Goal: Information Seeking & Learning: Learn about a topic

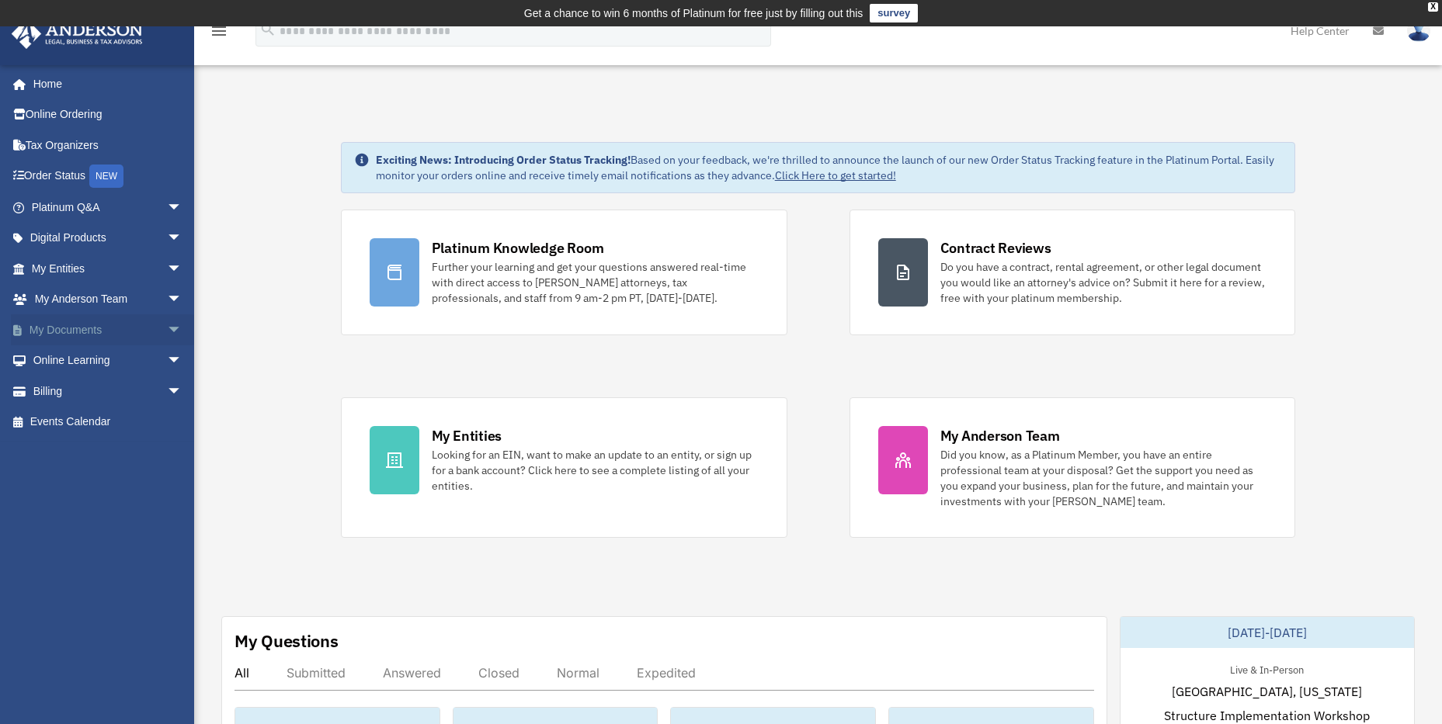
click at [167, 328] on span "arrow_drop_down" at bounding box center [182, 330] width 31 height 32
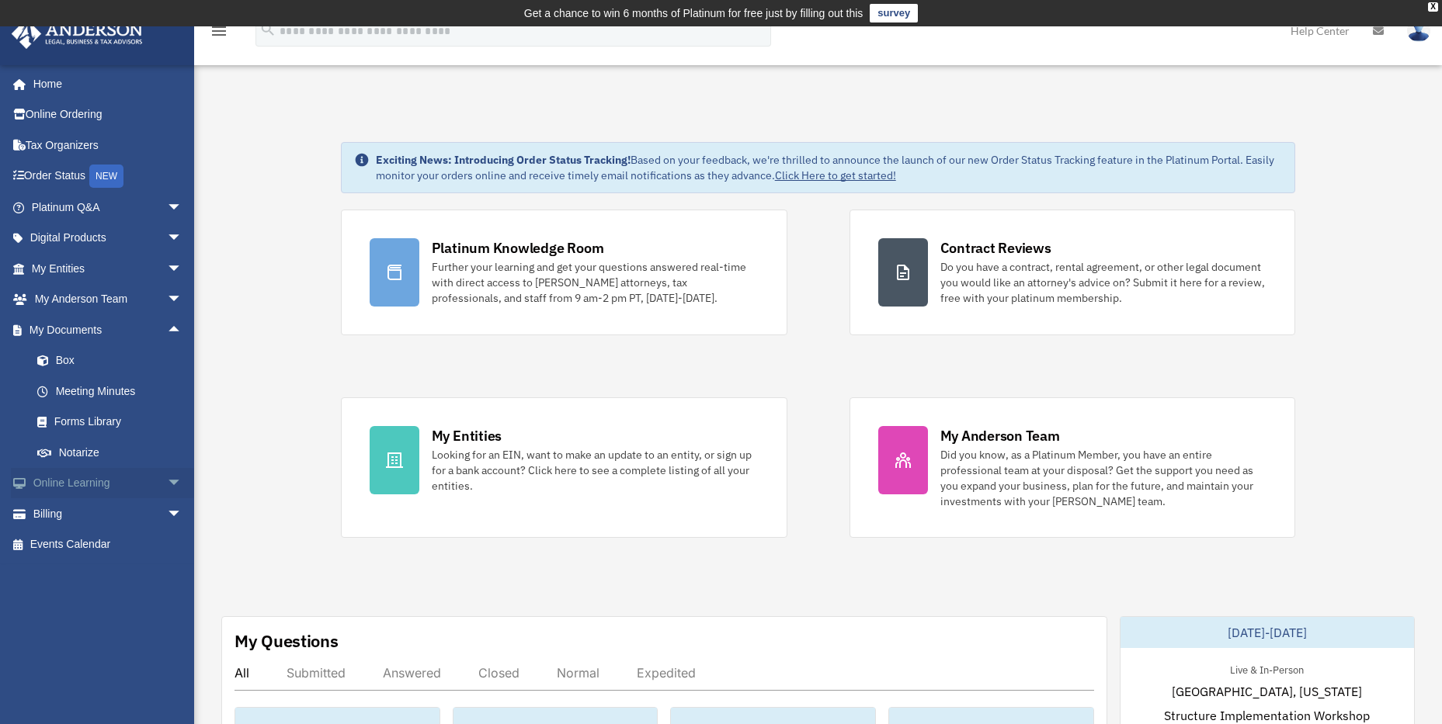
click at [61, 481] on link "Online Learning arrow_drop_down" at bounding box center [108, 483] width 195 height 31
click at [167, 477] on span "arrow_drop_down" at bounding box center [182, 484] width 31 height 32
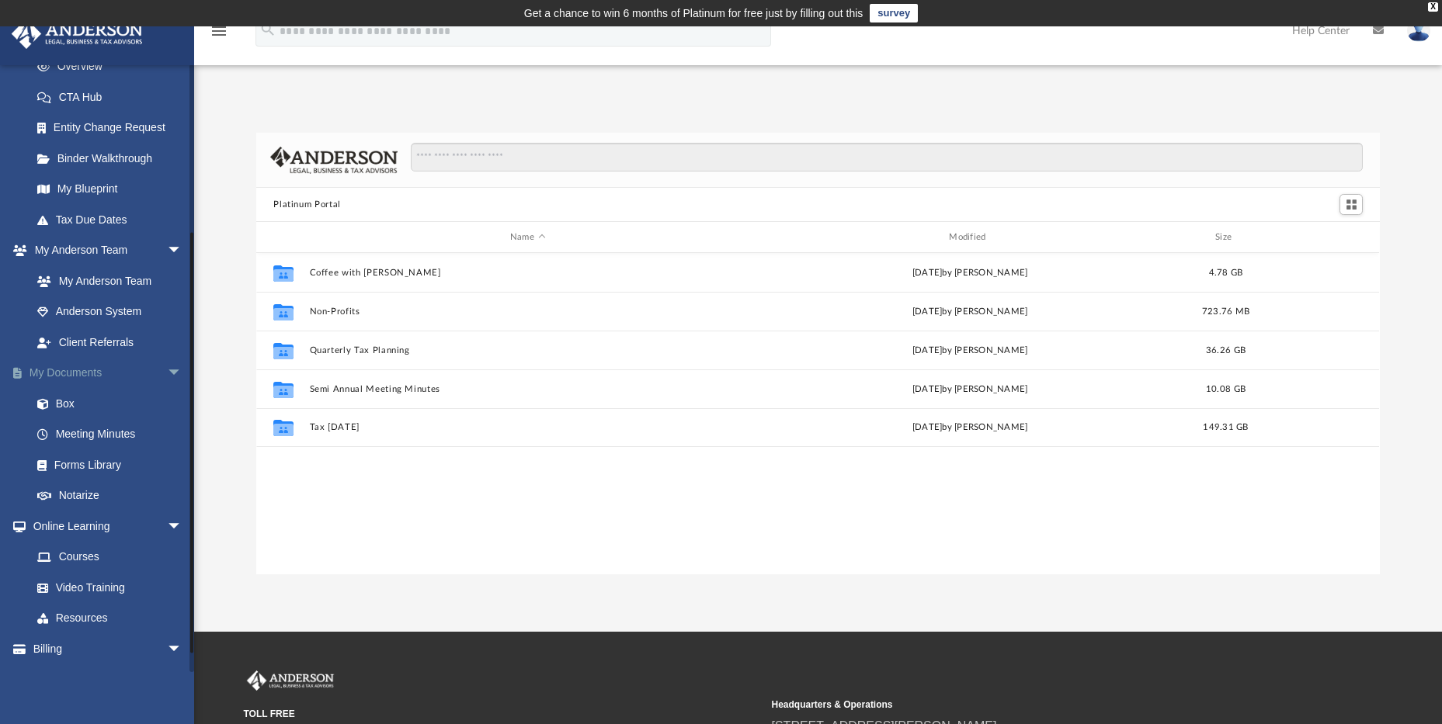
scroll to position [342, 1112]
click at [167, 370] on span "arrow_drop_down" at bounding box center [182, 374] width 31 height 32
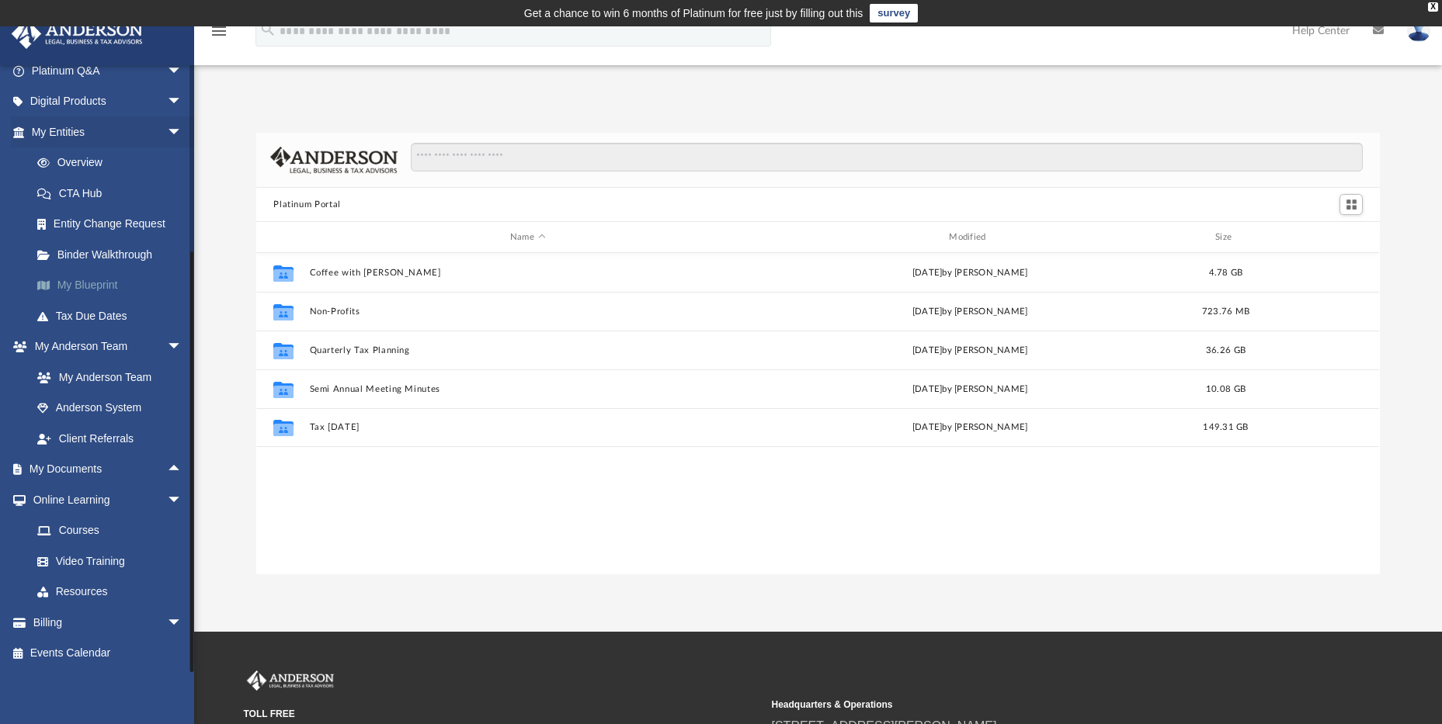
click at [85, 284] on link "My Blueprint" at bounding box center [114, 285] width 184 height 31
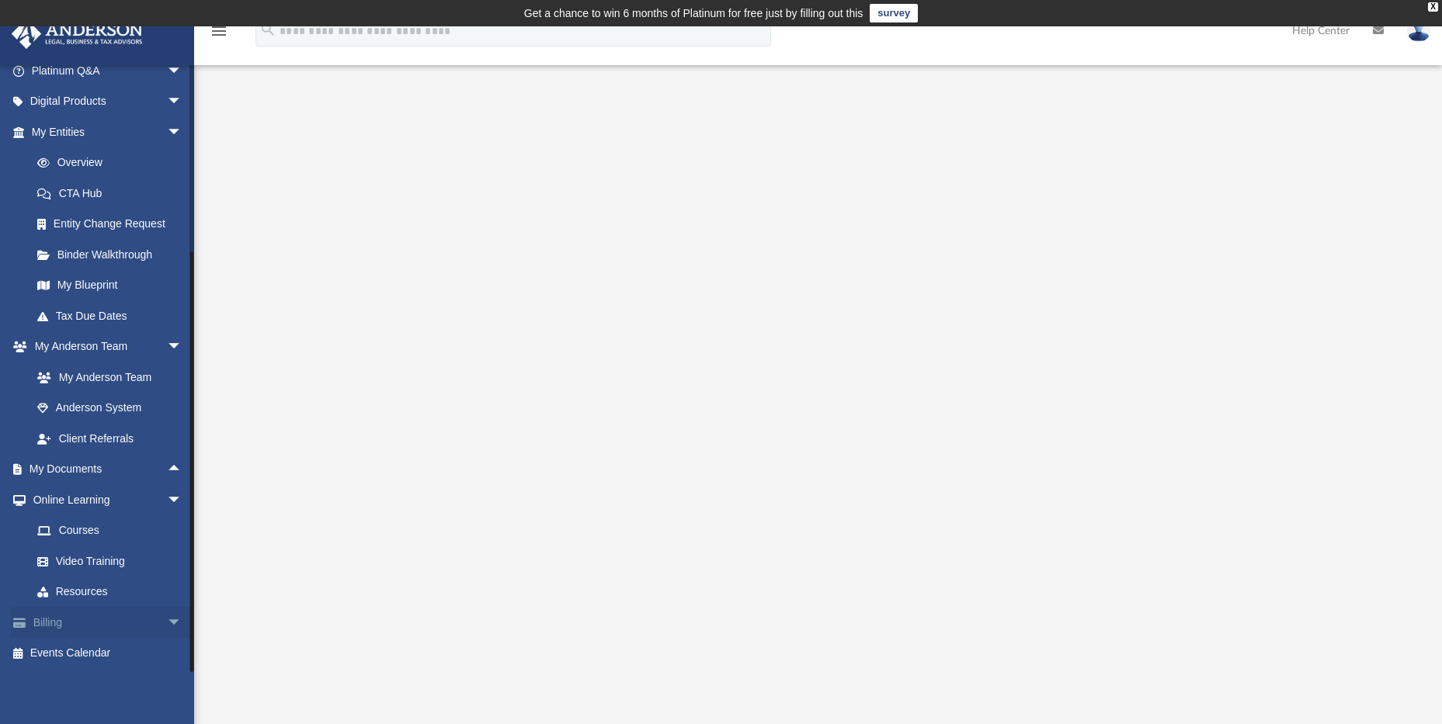
click at [167, 622] on span "arrow_drop_down" at bounding box center [182, 623] width 31 height 32
click at [167, 621] on span "arrow_drop_up" at bounding box center [182, 623] width 31 height 32
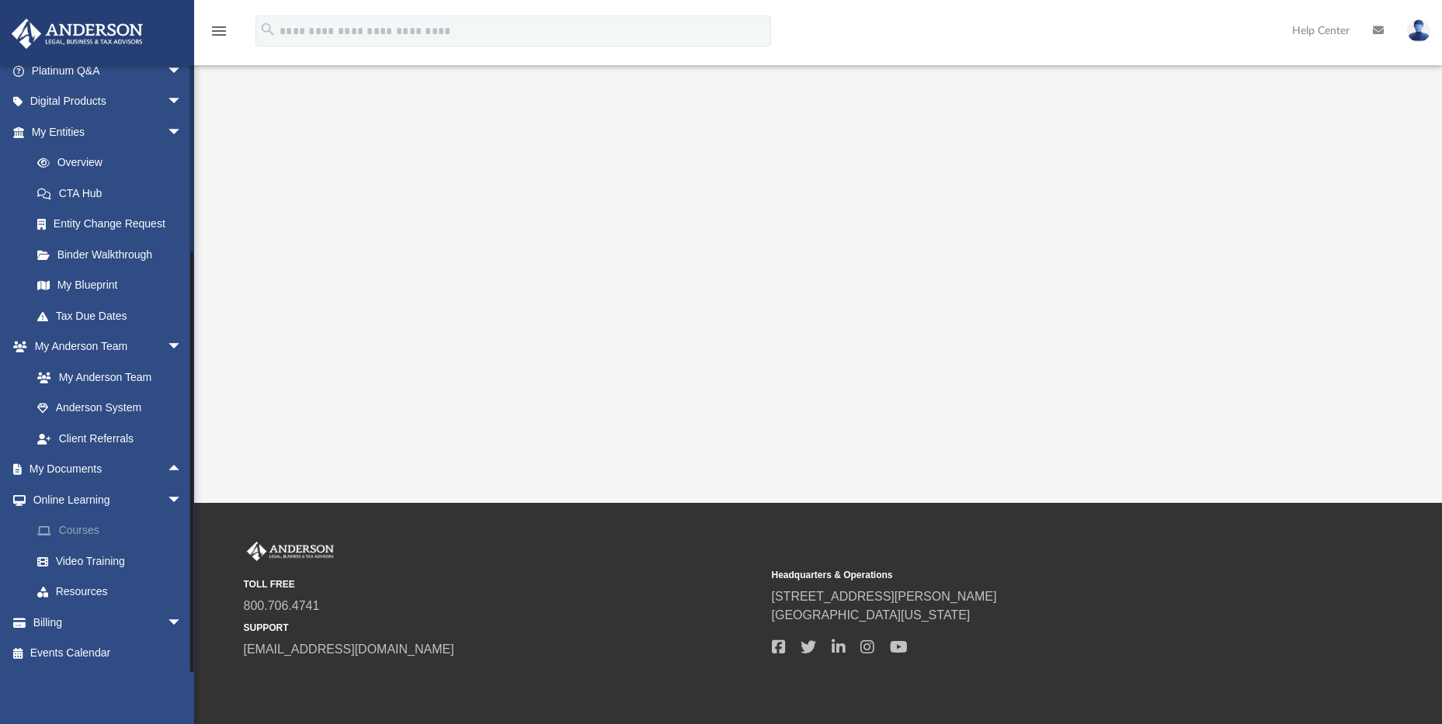
scroll to position [311, 0]
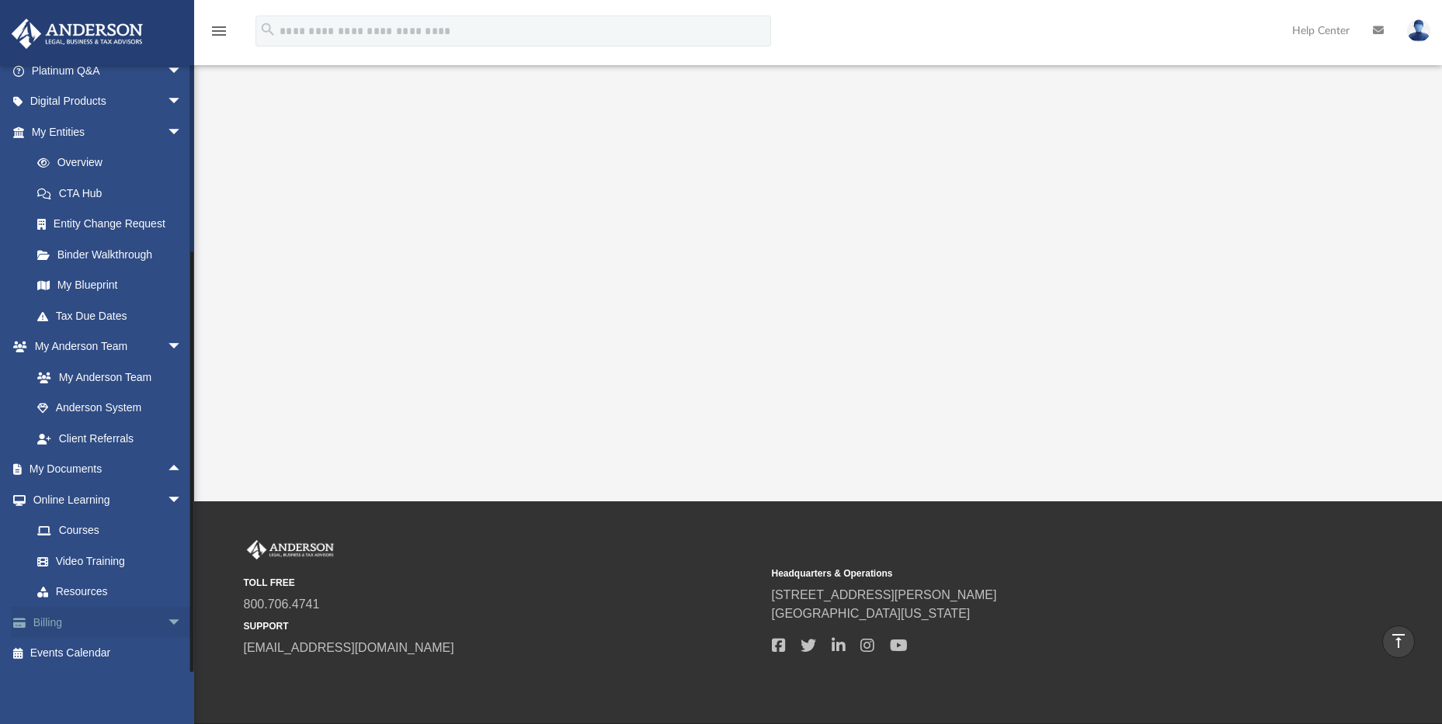
click at [51, 621] on link "Billing arrow_drop_down" at bounding box center [108, 622] width 195 height 31
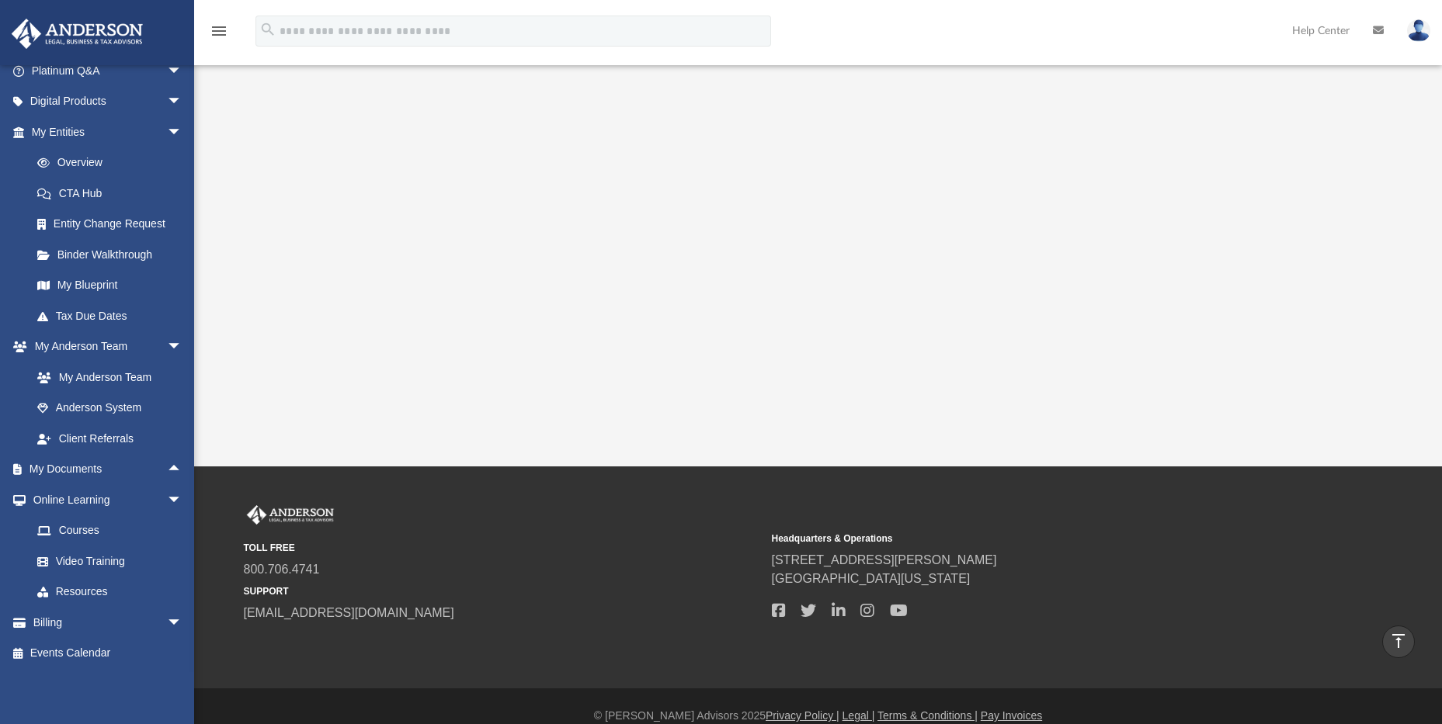
scroll to position [365, 0]
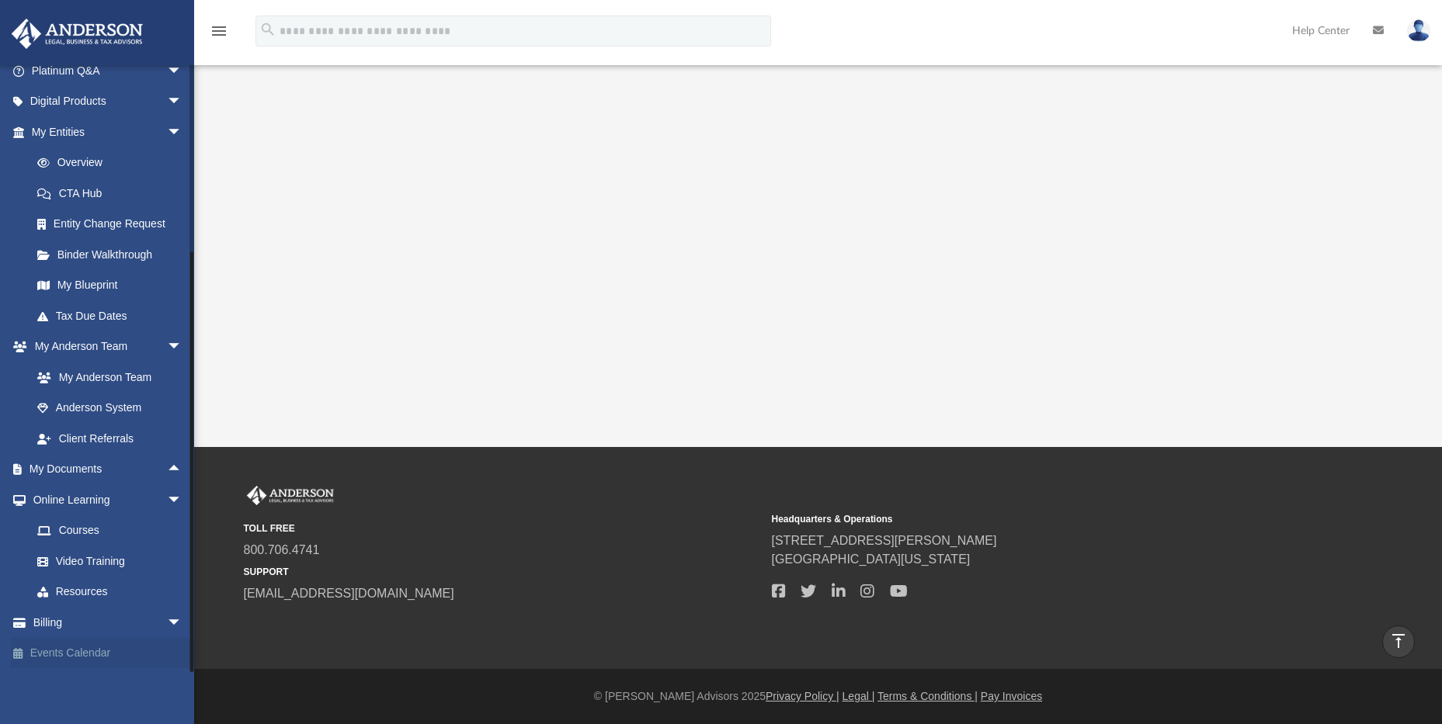
drag, startPoint x: 190, startPoint y: 498, endPoint x: 175, endPoint y: 637, distance: 139.8
click at [175, 637] on div "misterrrickd@gmail.com Sign Out misterrickd@gmail.com Home Online Ordering Tax …" at bounding box center [97, 368] width 194 height 608
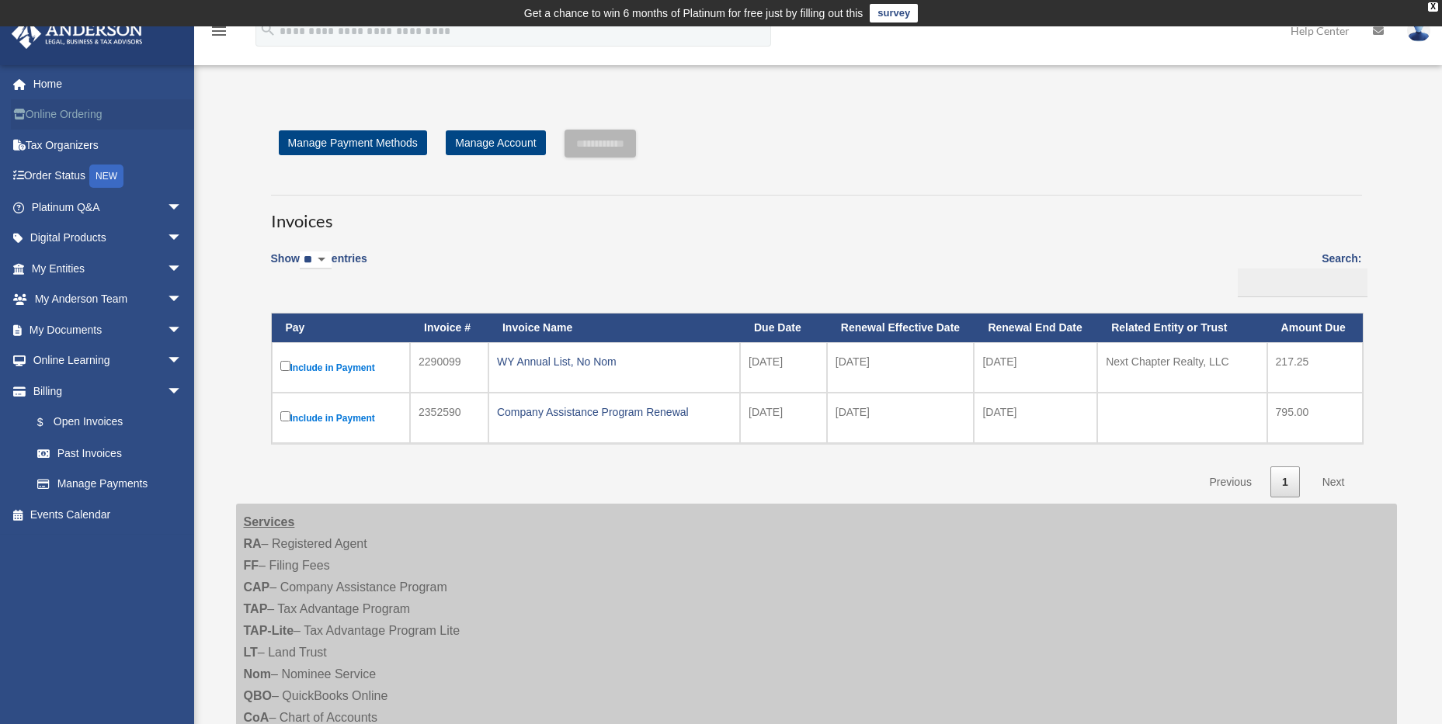
click at [71, 116] on link "Online Ordering" at bounding box center [108, 114] width 195 height 31
click at [63, 142] on link "Tax Organizers" at bounding box center [108, 145] width 195 height 31
click at [167, 236] on span "arrow_drop_down" at bounding box center [182, 239] width 31 height 32
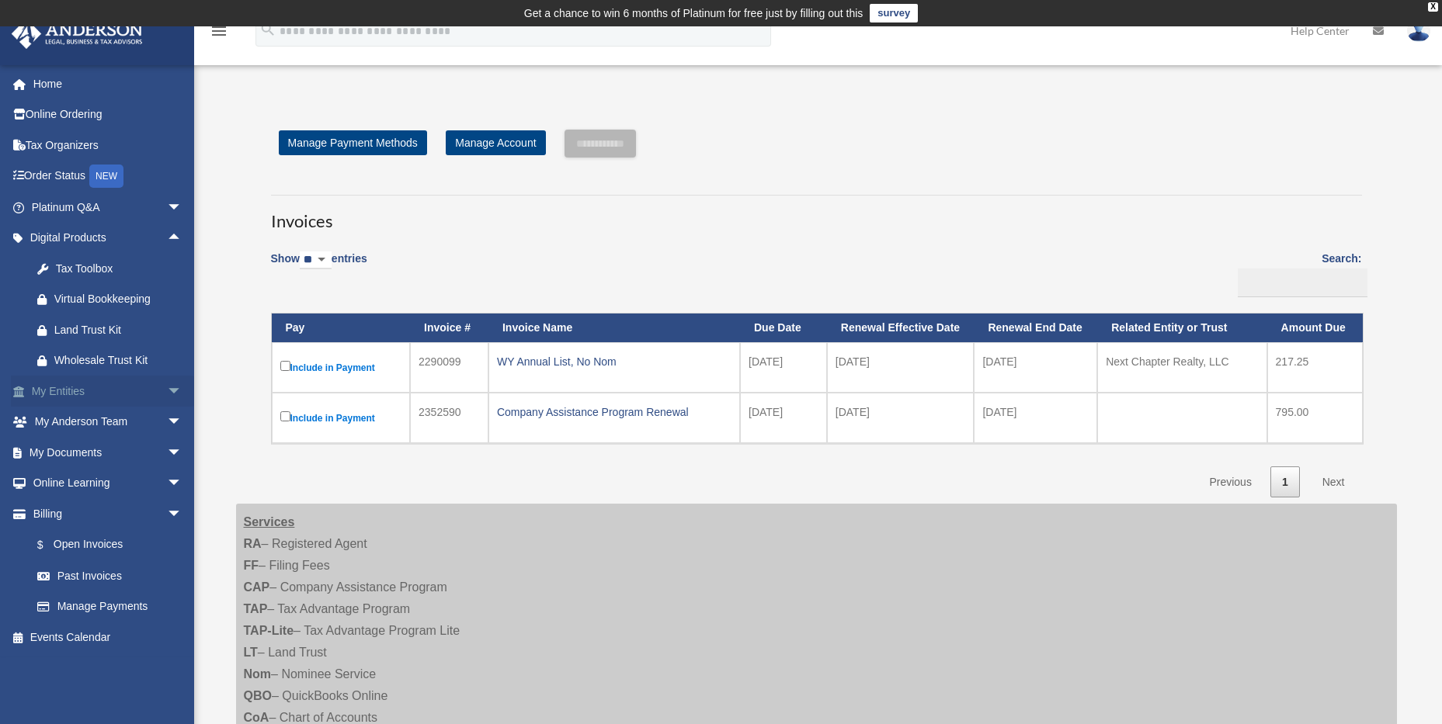
click at [167, 387] on span "arrow_drop_down" at bounding box center [182, 392] width 31 height 32
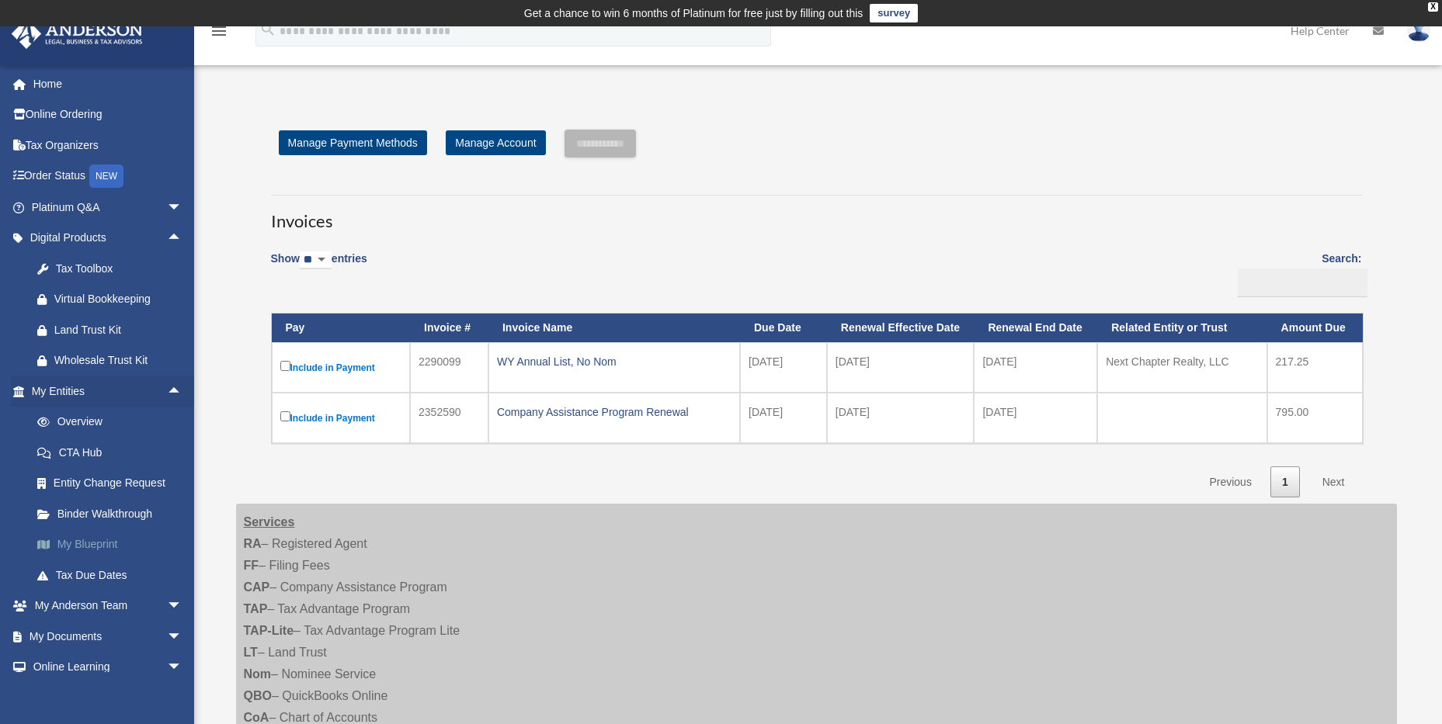
click at [102, 542] on link "My Blueprint" at bounding box center [114, 545] width 184 height 31
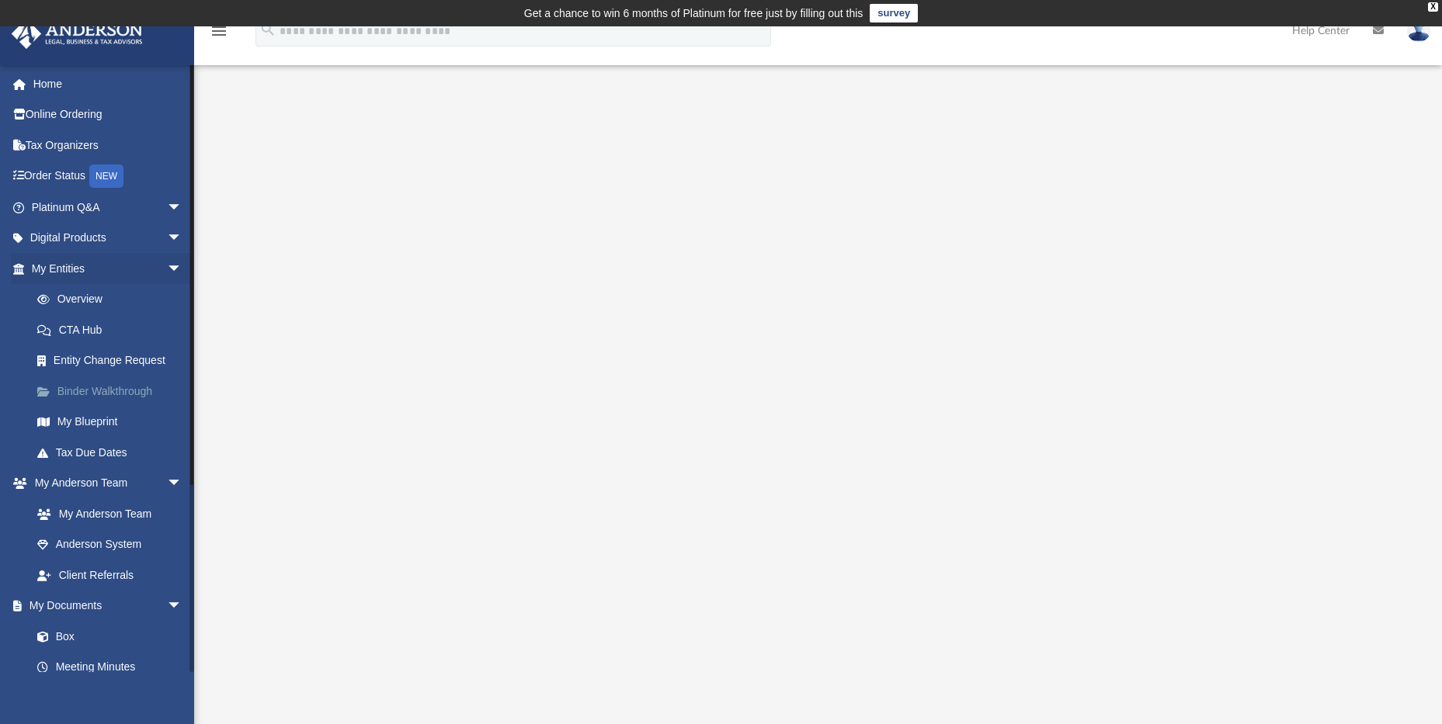
click at [126, 389] on link "Binder Walkthrough" at bounding box center [114, 391] width 184 height 31
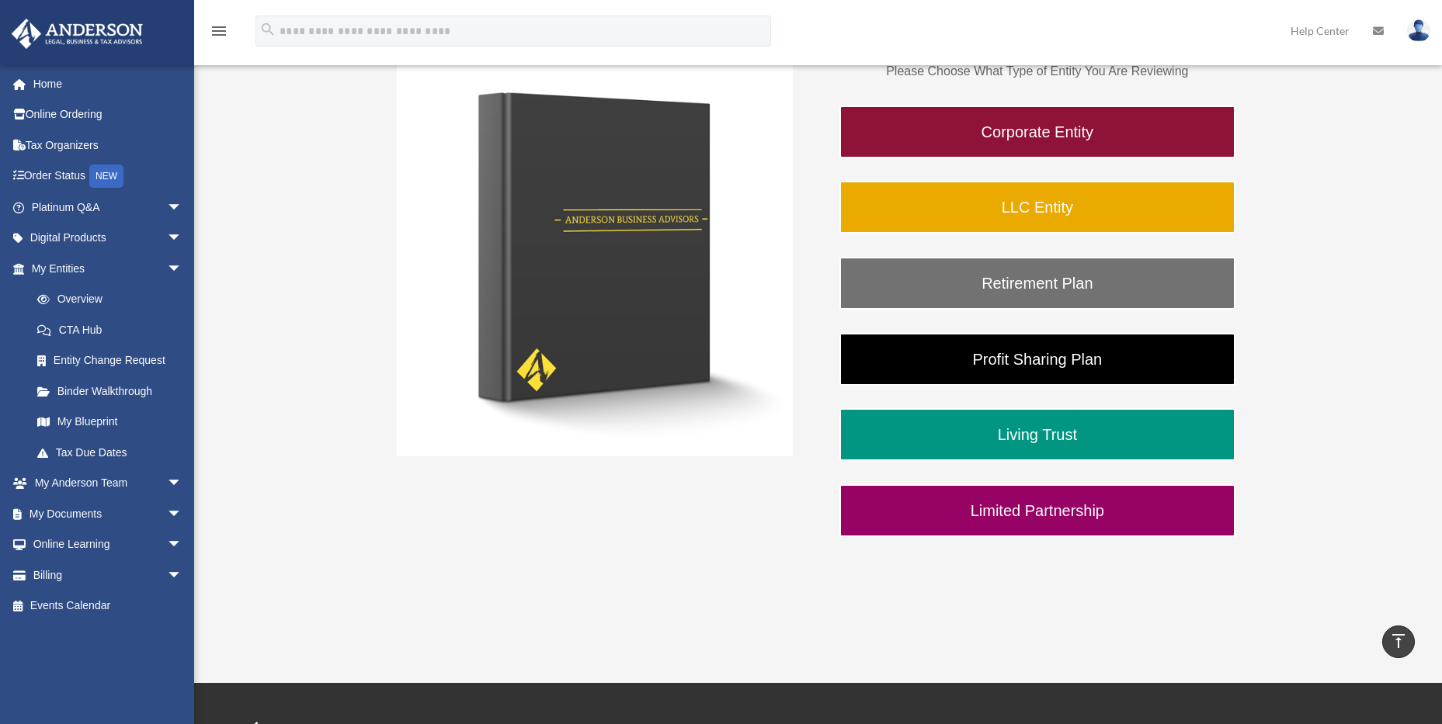
scroll to position [233, 0]
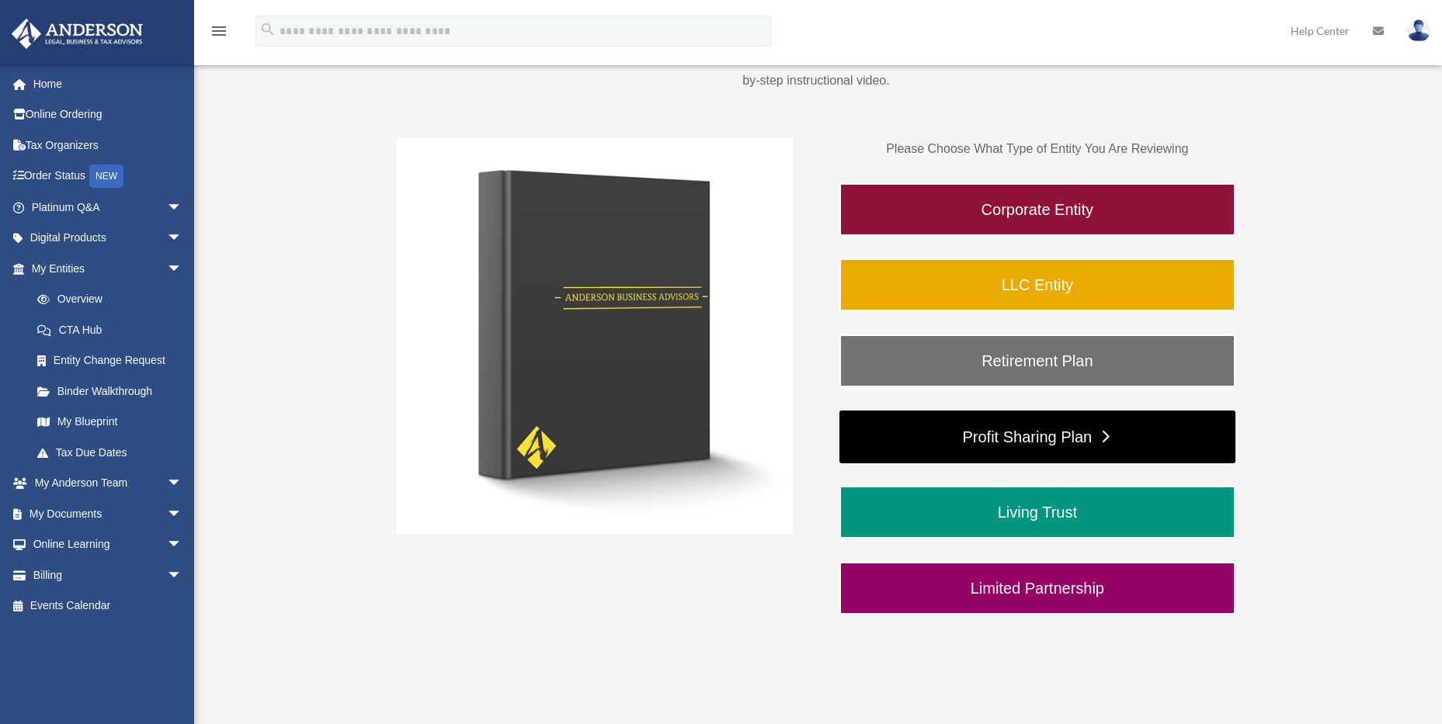
click at [1023, 436] on link "Profit Sharing Plan" at bounding box center [1037, 437] width 396 height 53
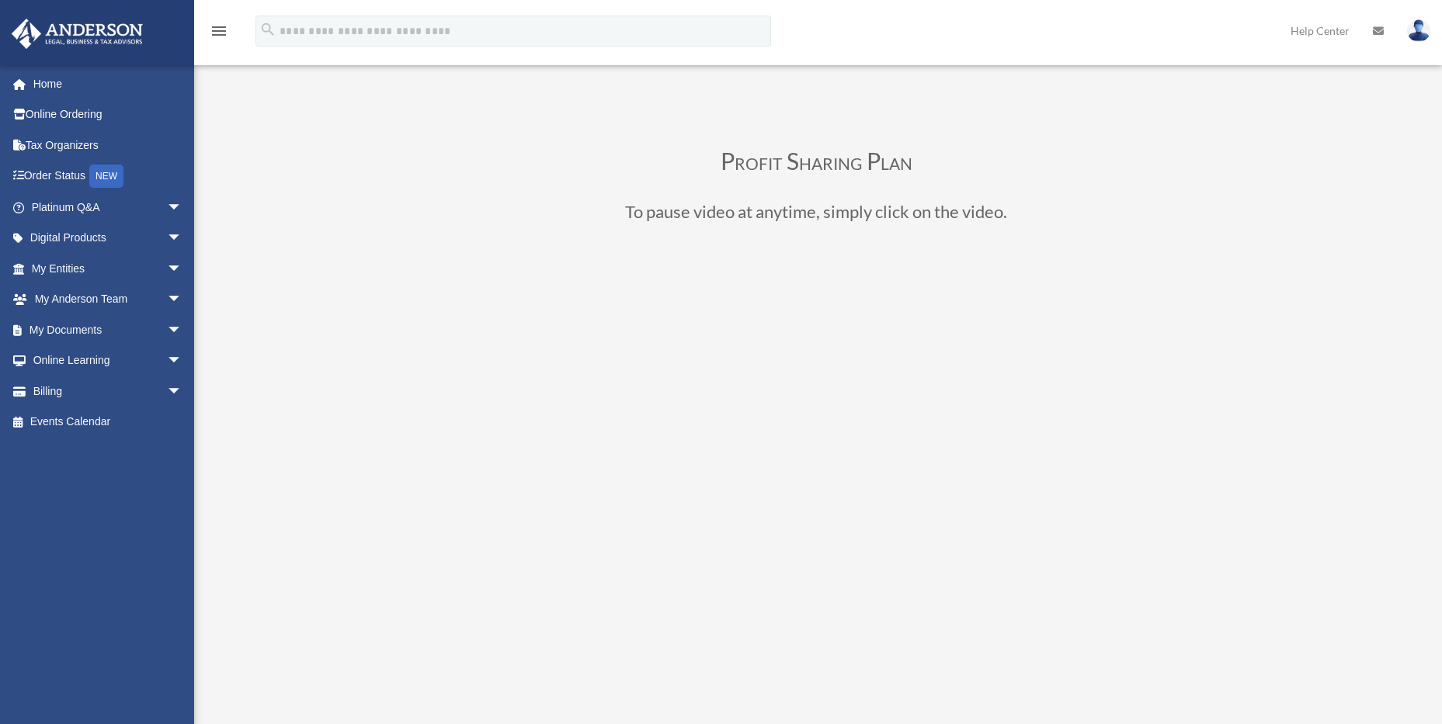
scroll to position [78, 0]
